Goal: Task Accomplishment & Management: Manage account settings

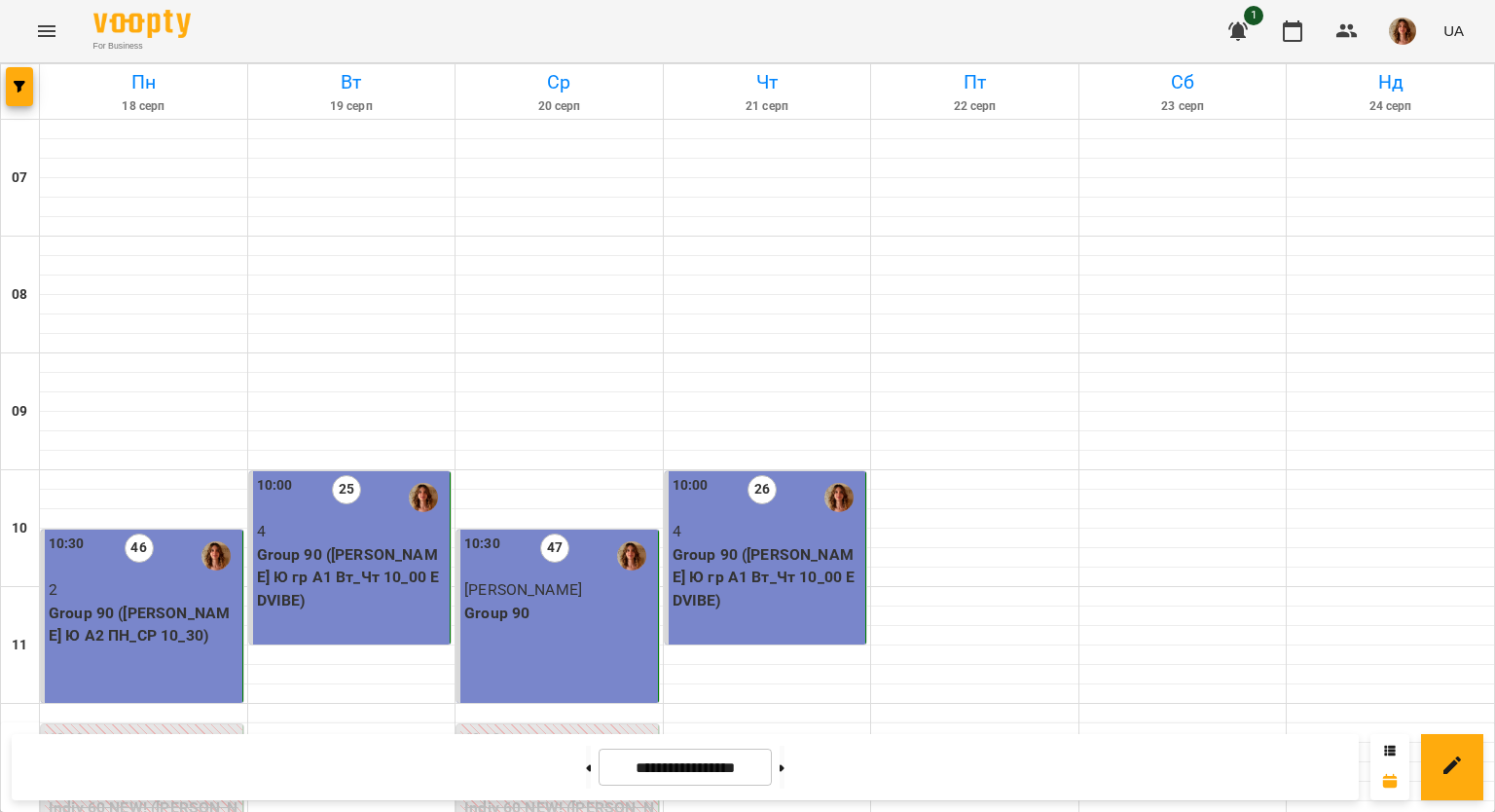
scroll to position [292, 0]
click at [587, 768] on button at bounding box center [588, 766] width 5 height 43
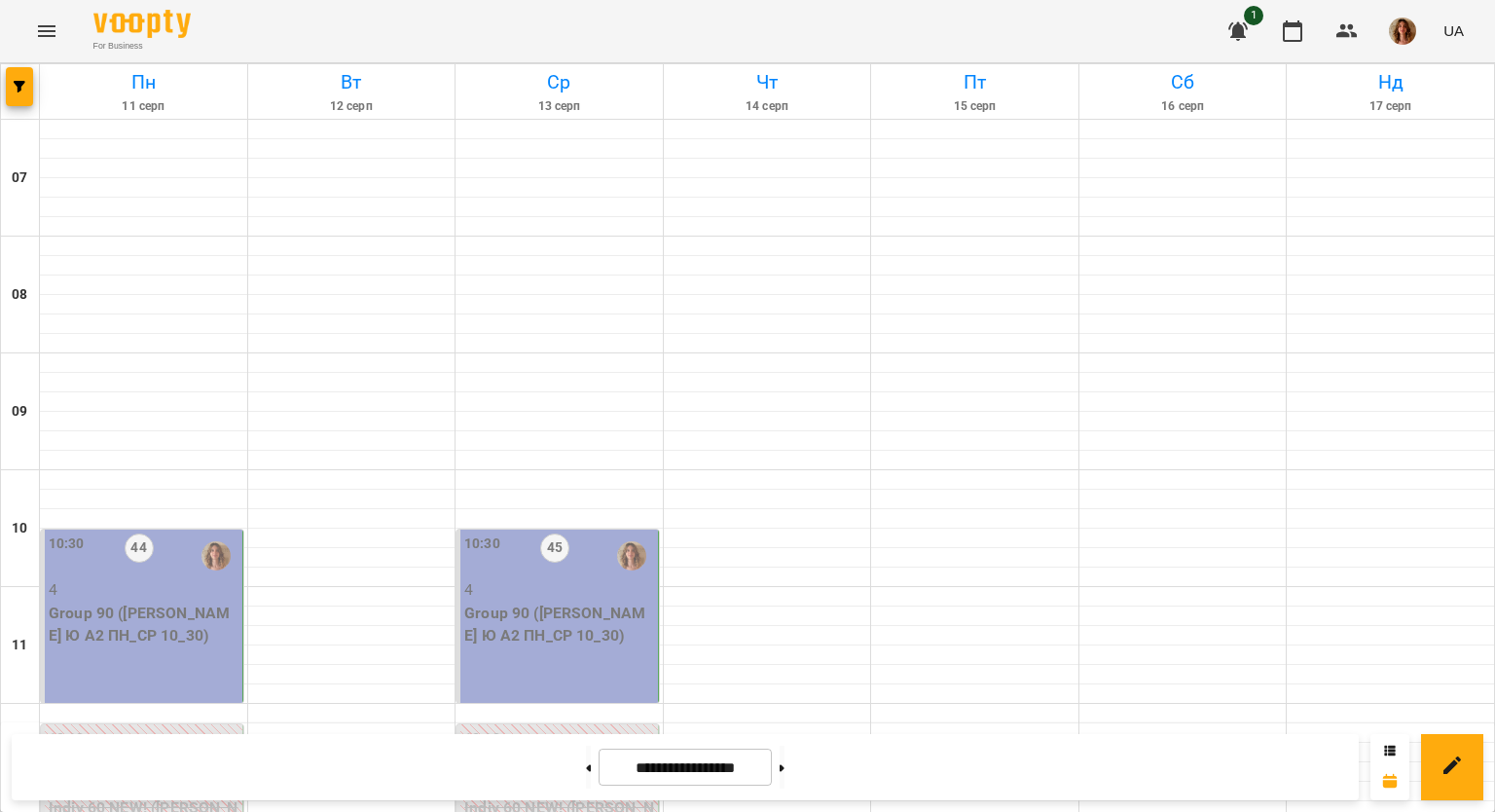
scroll to position [1265, 0]
click at [785, 767] on button at bounding box center [782, 766] width 5 height 43
type input "**********"
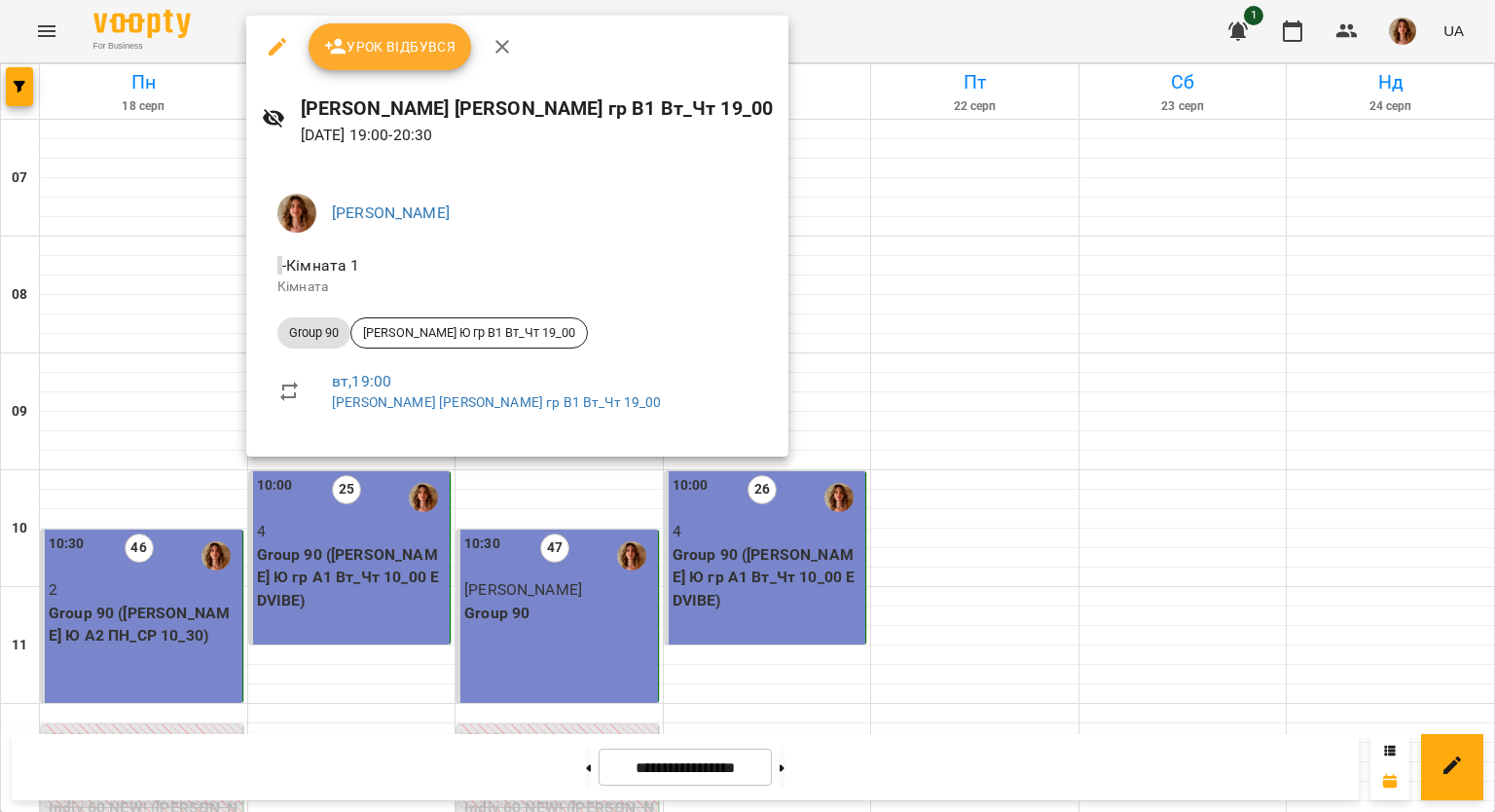
click at [355, 61] on button "Урок відбувся" at bounding box center [390, 47] width 163 height 47
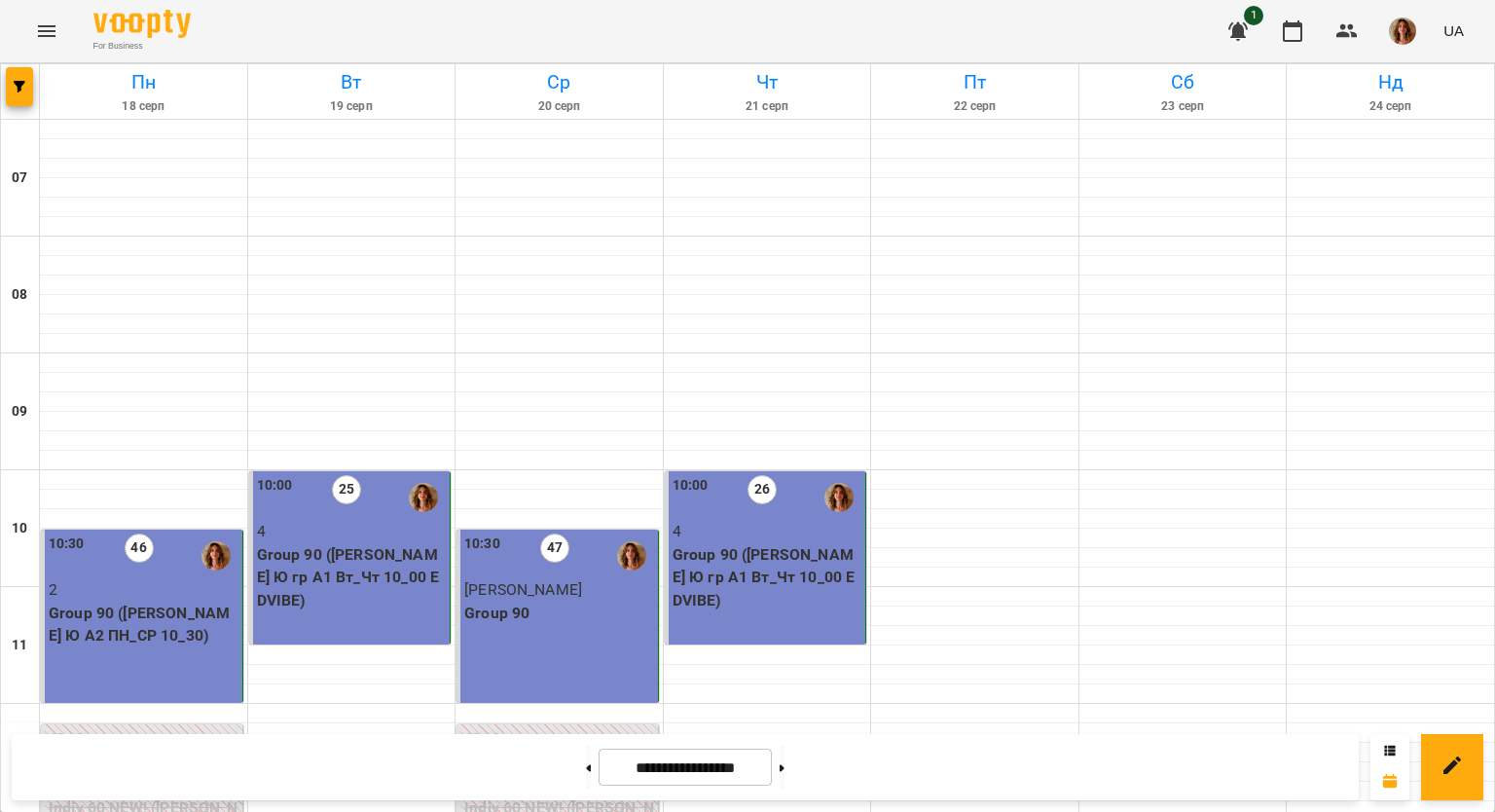
scroll to position [1167, 0]
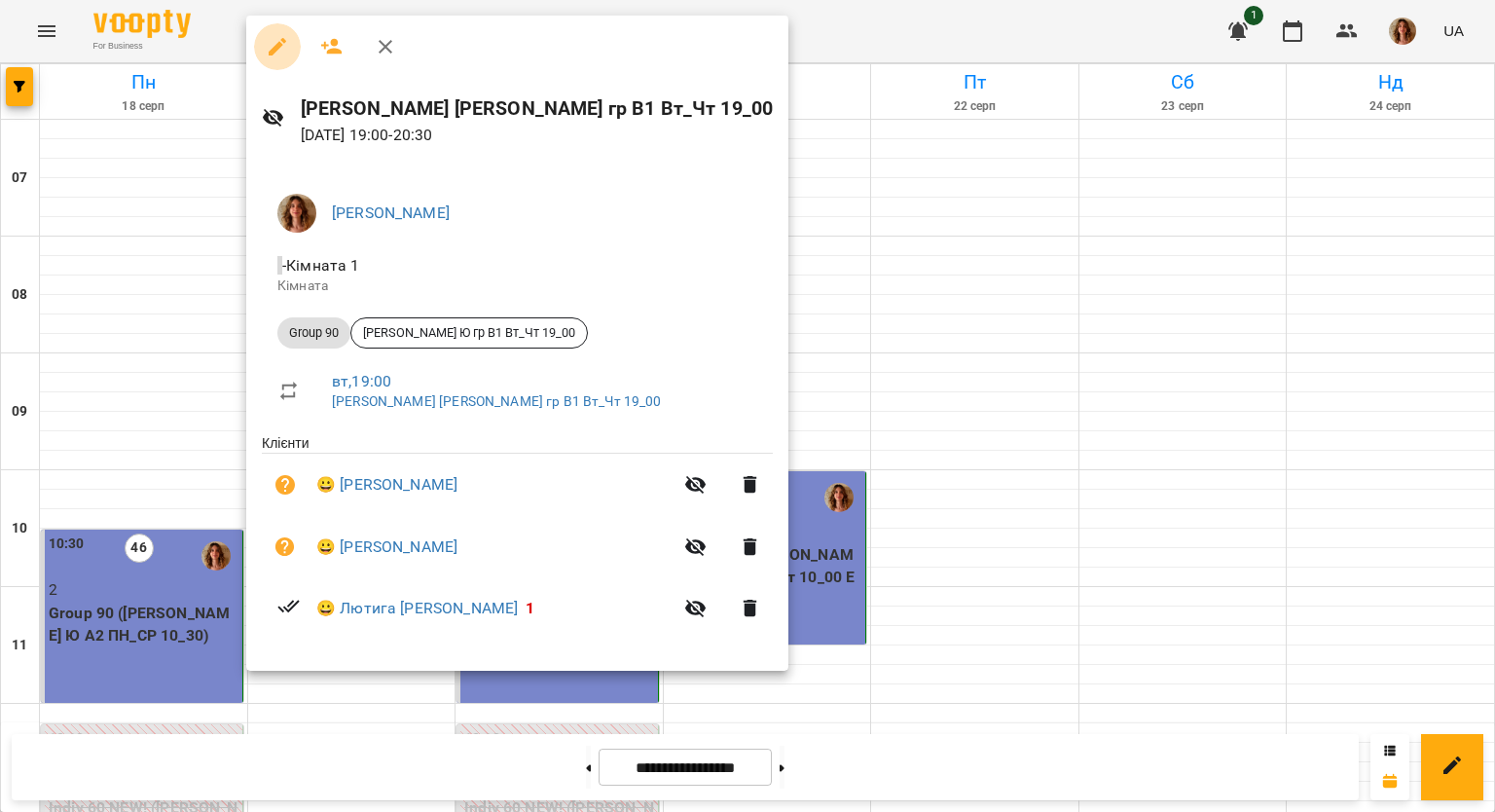
click at [279, 53] on icon "button" at bounding box center [277, 47] width 24 height 24
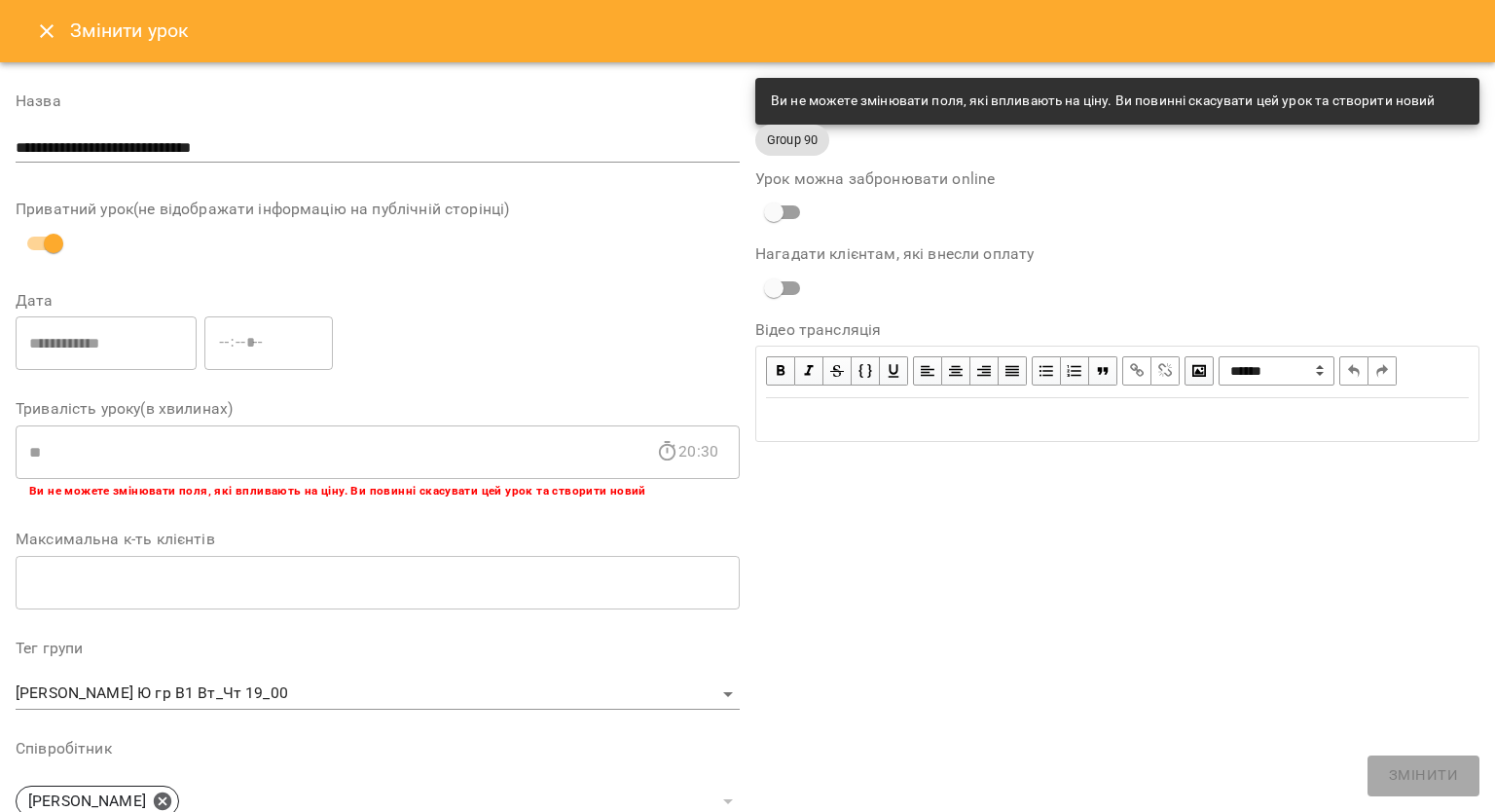
click at [33, 37] on button "Close" at bounding box center [47, 31] width 47 height 47
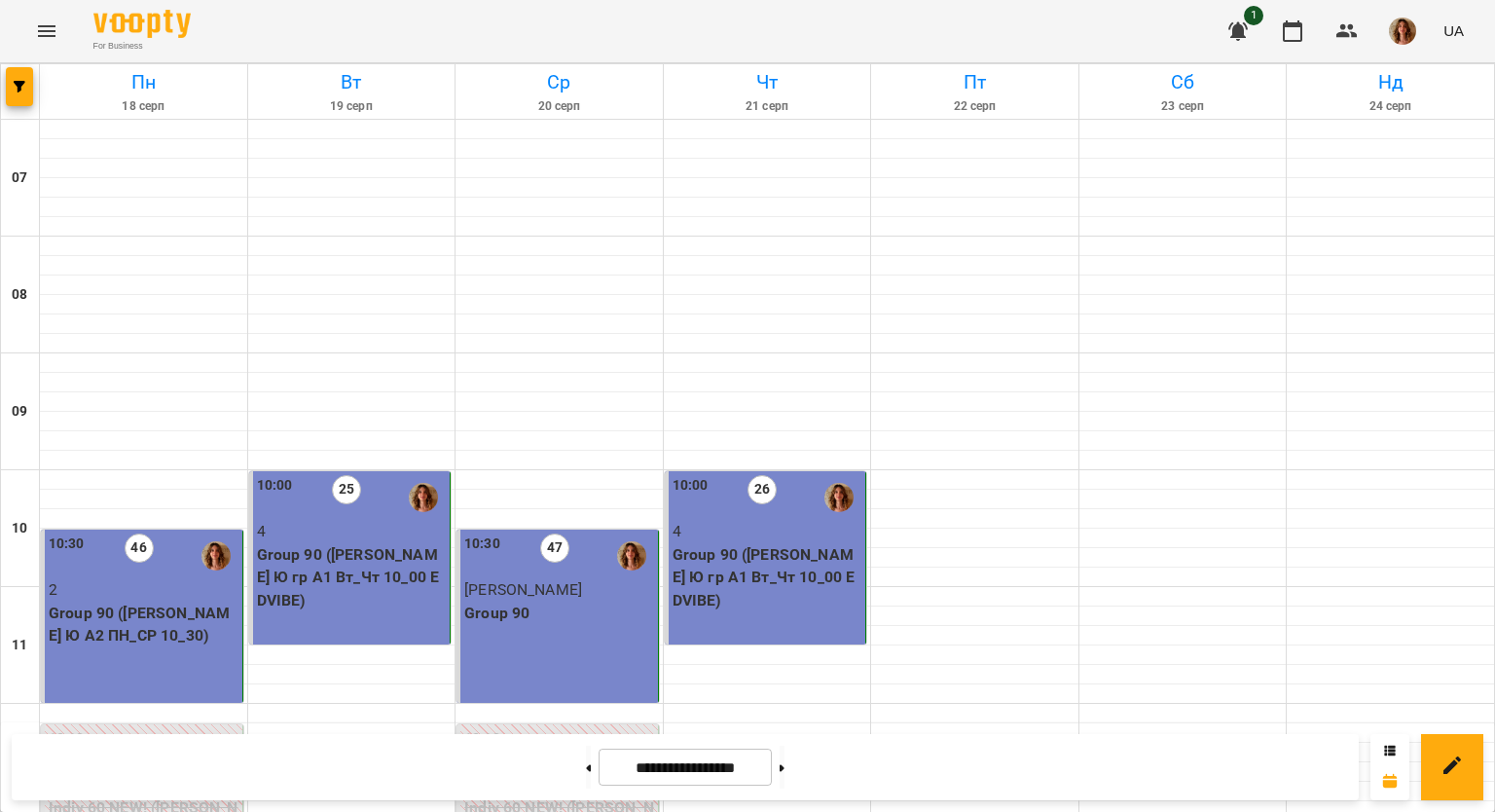
scroll to position [1070, 0]
click at [785, 754] on button at bounding box center [782, 766] width 5 height 43
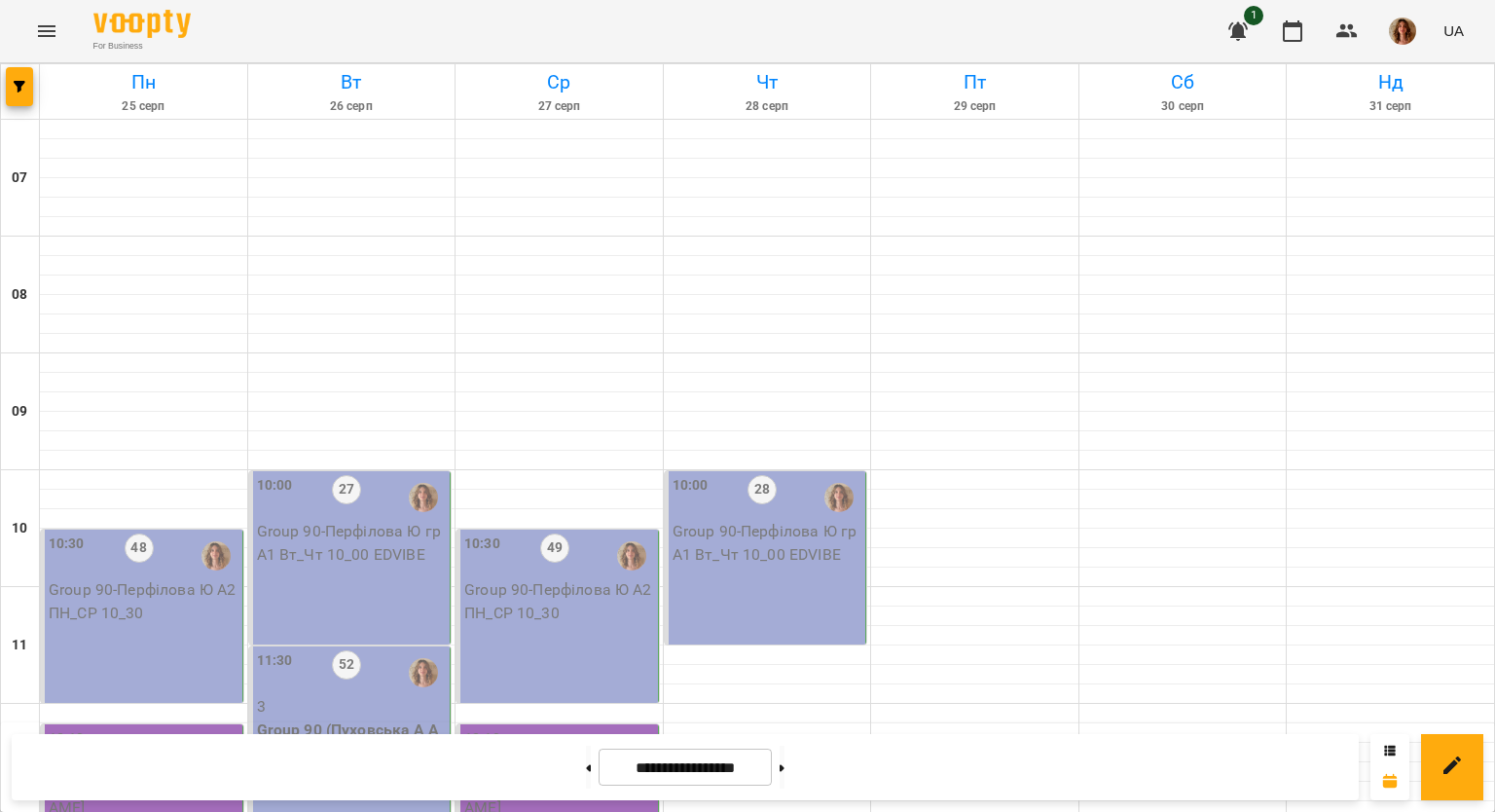
scroll to position [194, 0]
click at [587, 767] on icon at bounding box center [588, 767] width 5 height 8
type input "**********"
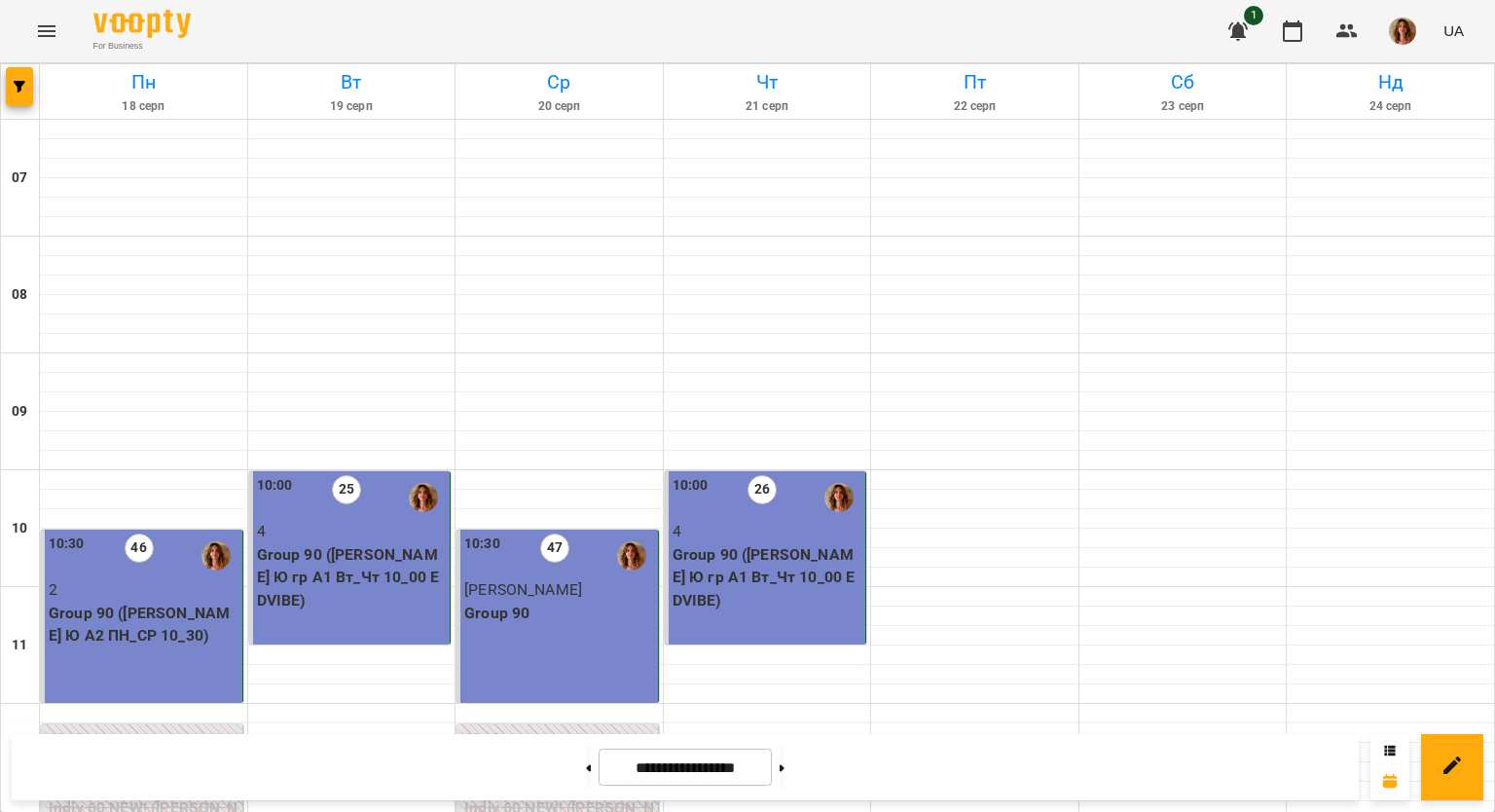
scroll to position [1167, 0]
